Goal: Navigation & Orientation: Find specific page/section

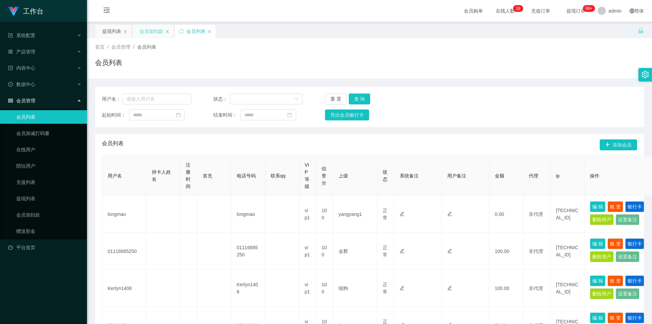
click at [147, 33] on div "会员加扣款" at bounding box center [152, 31] width 24 height 13
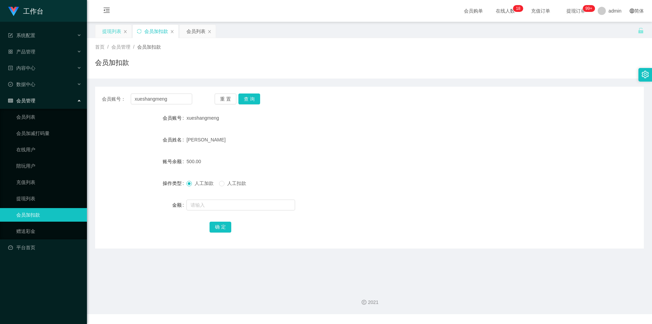
click at [100, 33] on div "提现列表" at bounding box center [113, 31] width 36 height 13
click at [101, 33] on div "提现列表" at bounding box center [113, 31] width 36 height 13
click at [105, 32] on div "提现列表" at bounding box center [111, 31] width 19 height 13
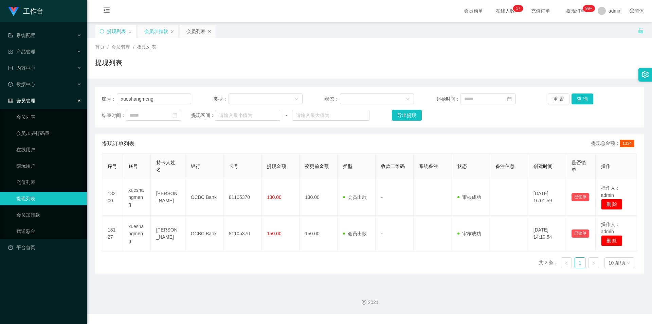
click at [159, 32] on div "会员加扣款" at bounding box center [156, 31] width 24 height 13
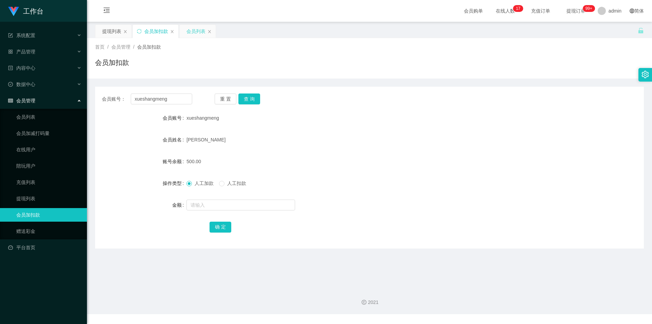
click at [204, 32] on div "会员列表" at bounding box center [195, 31] width 19 height 13
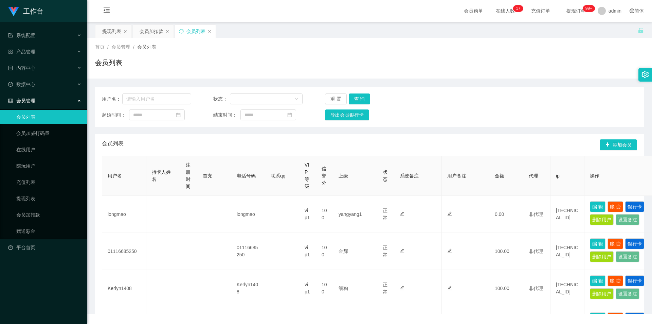
click at [369, 30] on div "提现列表 会员加扣款 会员列表" at bounding box center [366, 35] width 543 height 23
